Goal: Check status: Check status

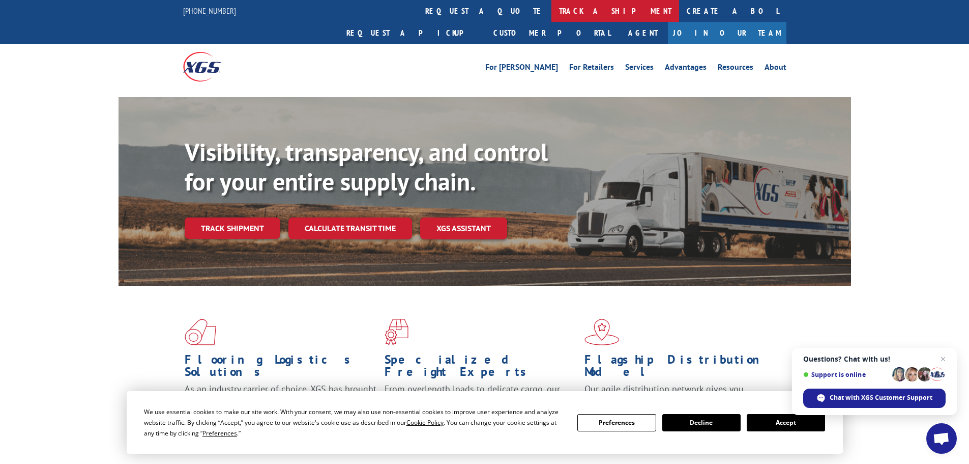
click at [552, 10] on link "track a shipment" at bounding box center [616, 11] width 128 height 22
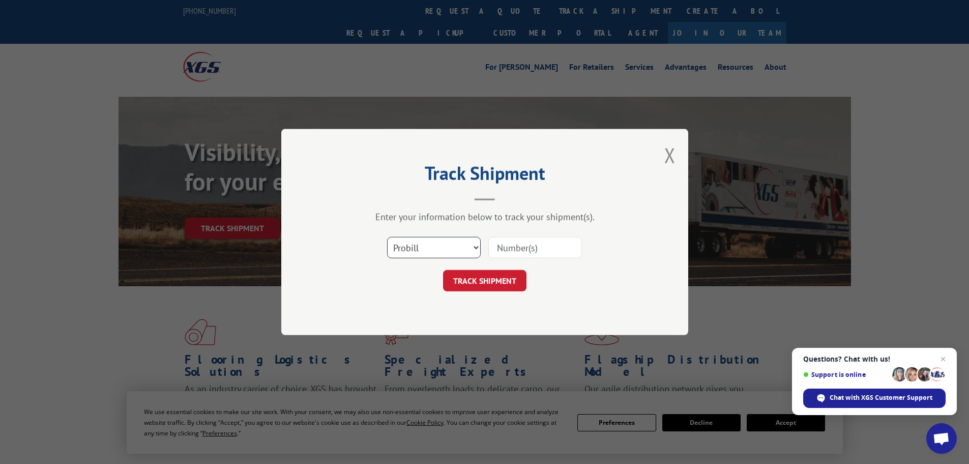
click at [477, 244] on select "Select category... Probill BOL PO" at bounding box center [434, 247] width 94 height 21
select select "bol"
click at [387, 237] on select "Select category... Probill BOL PO" at bounding box center [434, 247] width 94 height 21
paste input "7051805"
type input "7051805"
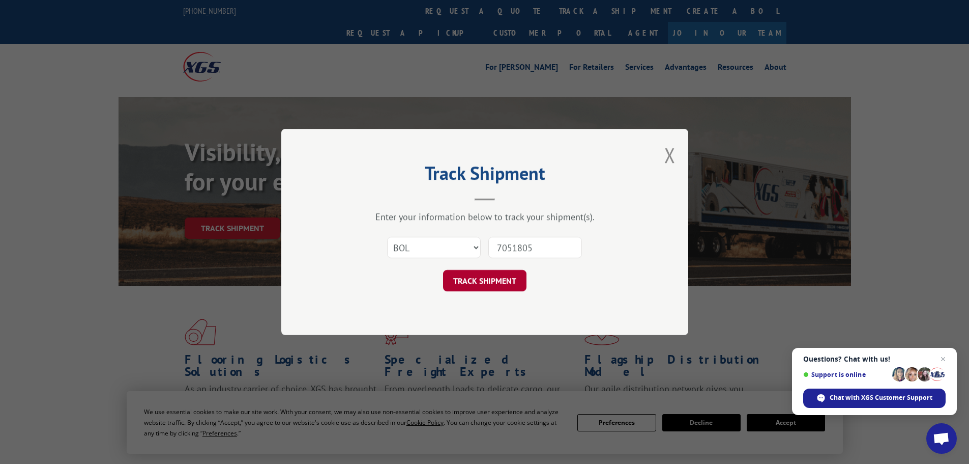
click at [490, 281] on button "TRACK SHIPMENT" at bounding box center [484, 280] width 83 height 21
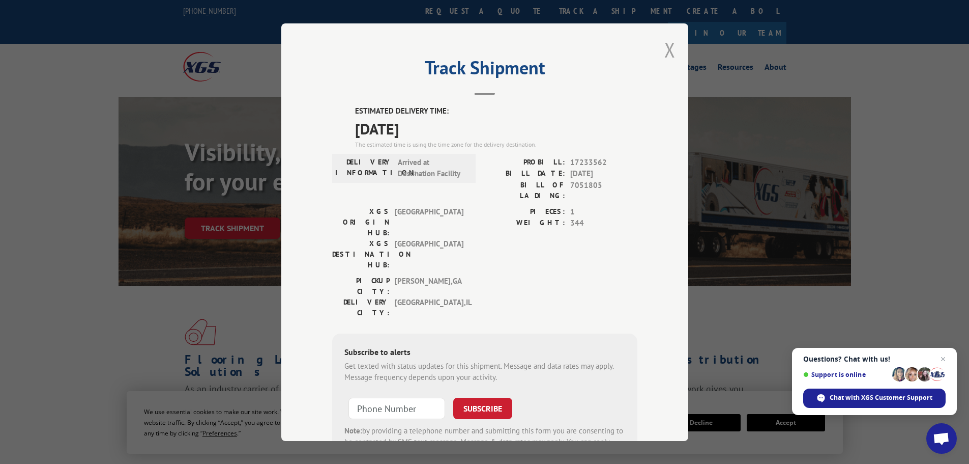
click at [668, 48] on button "Close modal" at bounding box center [670, 49] width 11 height 27
